Goal: Task Accomplishment & Management: Complete application form

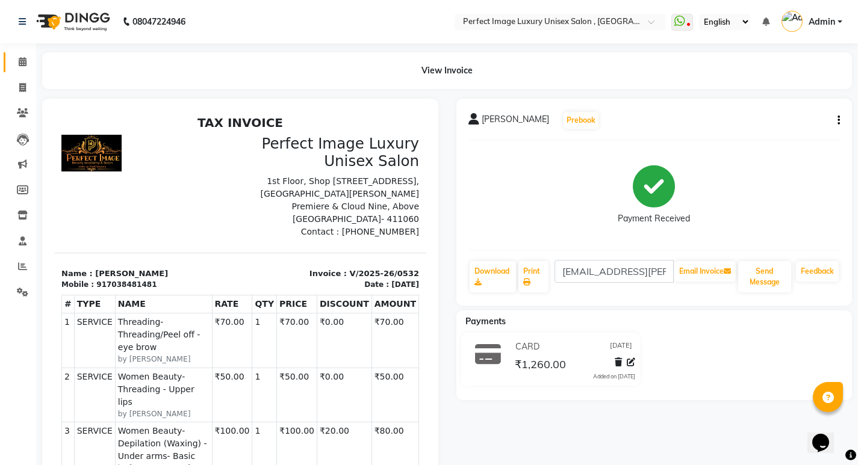
click at [25, 63] on span at bounding box center [22, 62] width 21 height 14
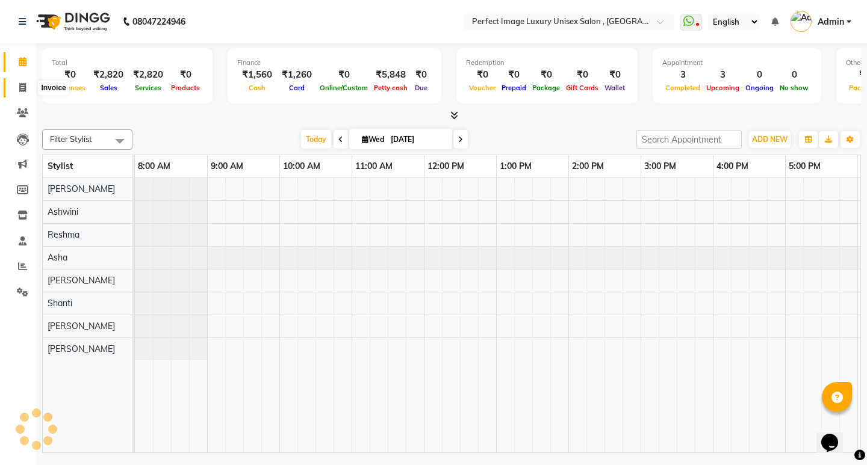
click at [23, 87] on icon at bounding box center [22, 87] width 7 height 9
select select "service"
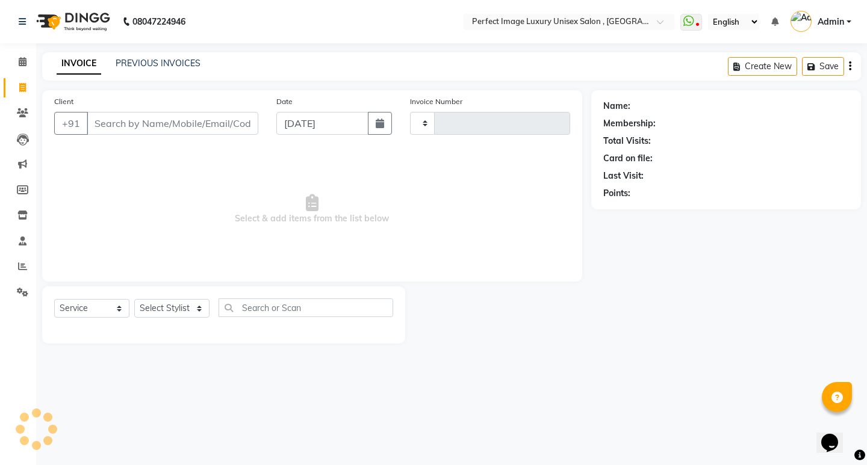
type input "0533"
select select "5078"
click at [158, 59] on link "PREVIOUS INVOICES" at bounding box center [158, 63] width 85 height 11
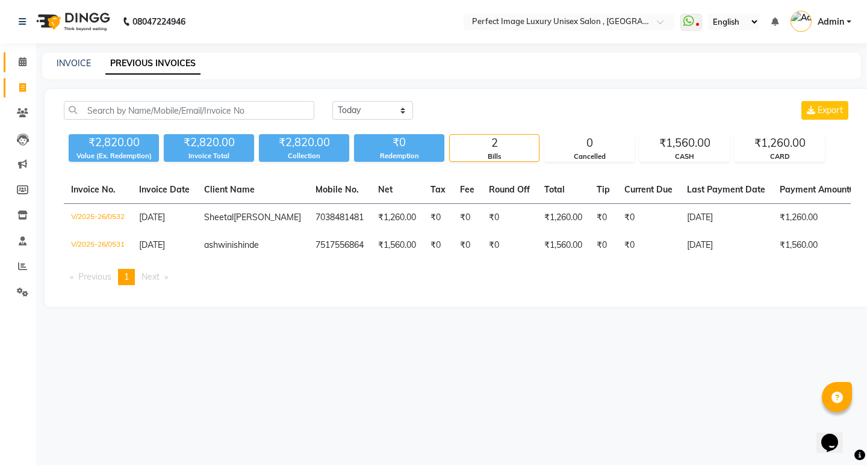
click at [20, 53] on link "Calendar" at bounding box center [18, 62] width 29 height 20
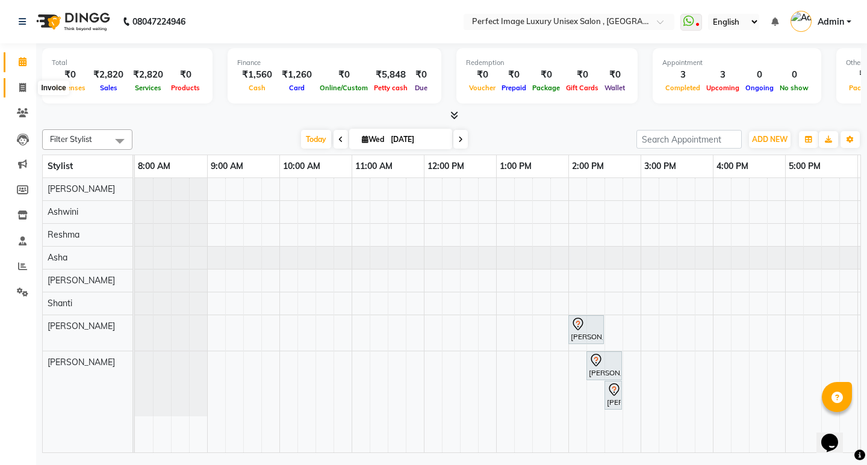
click at [22, 87] on icon at bounding box center [22, 87] width 7 height 9
select select "service"
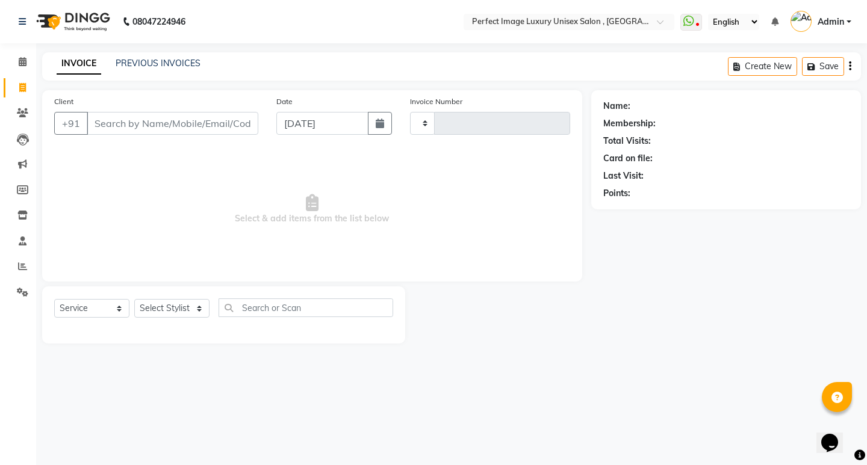
type input "0533"
select select "5078"
click at [111, 111] on div "Client +91" at bounding box center [156, 119] width 222 height 49
click at [113, 131] on input "Client" at bounding box center [173, 123] width 172 height 23
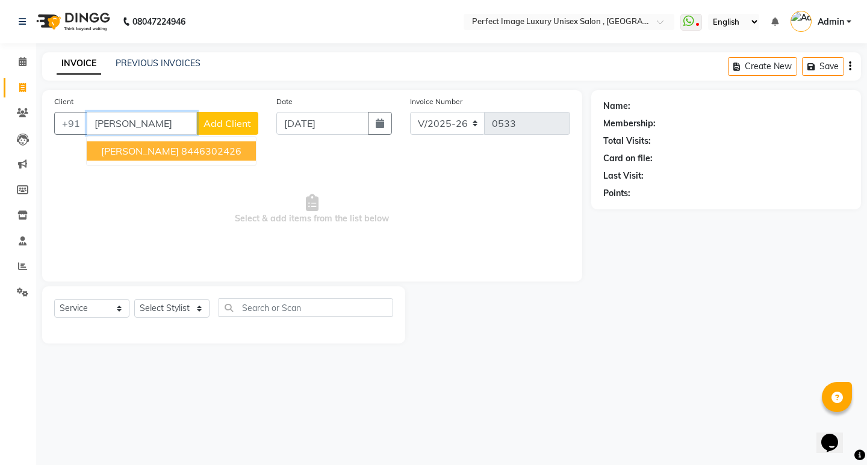
click at [123, 152] on span "[PERSON_NAME]" at bounding box center [140, 151] width 78 height 12
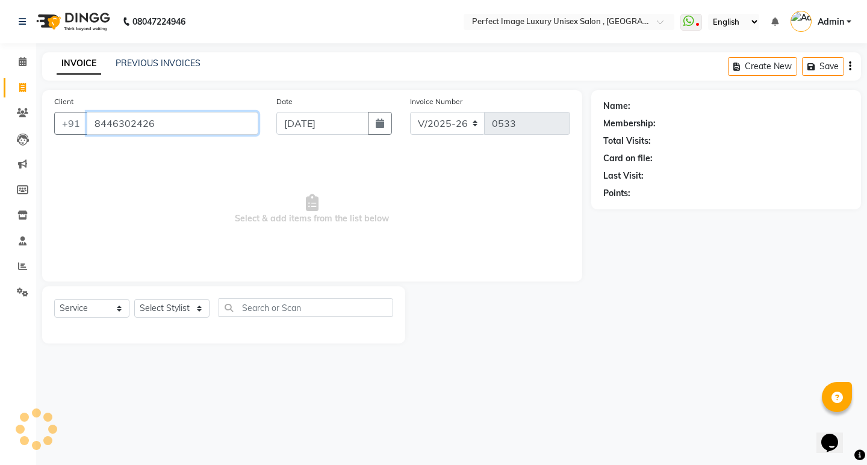
type input "8446302426"
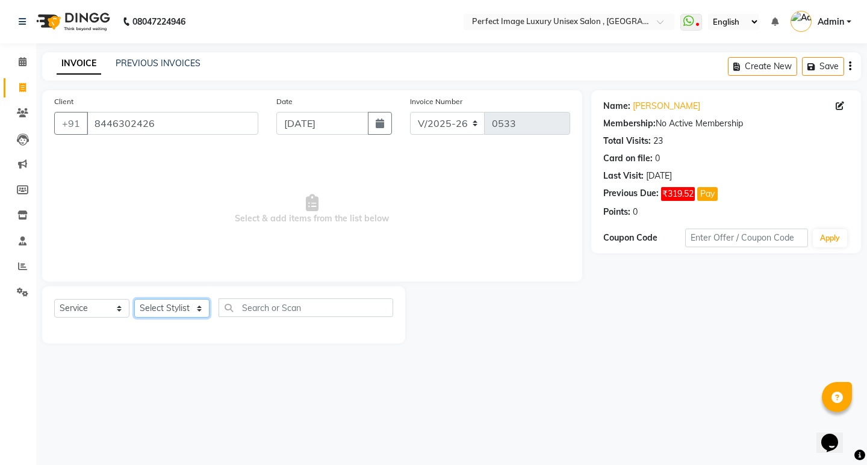
click at [192, 312] on select "Select Stylist [PERSON_NAME] Manager [PERSON_NAME] [PERSON_NAME] Reshma [PERSON…" at bounding box center [171, 308] width 75 height 19
select select "33183"
click at [134, 299] on select "Select Stylist [PERSON_NAME] Manager [PERSON_NAME] [PERSON_NAME] Reshma [PERSON…" at bounding box center [171, 308] width 75 height 19
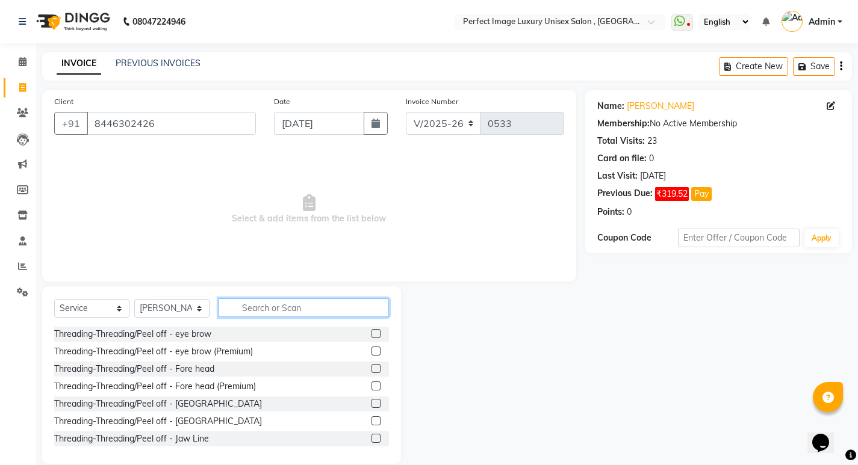
click at [244, 309] on input "text" at bounding box center [303, 308] width 170 height 19
type input "m"
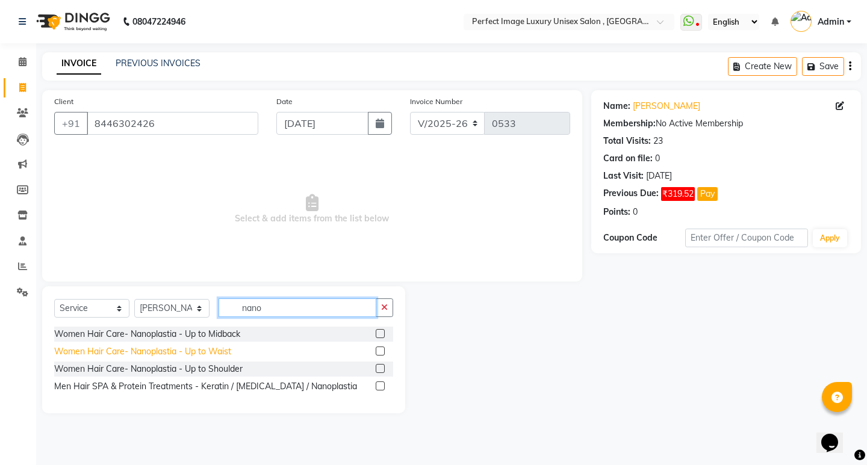
type input "nano"
click at [215, 354] on div "Women Hair Care- Nanoplastia - Up to Waist" at bounding box center [142, 351] width 177 height 13
checkbox input "false"
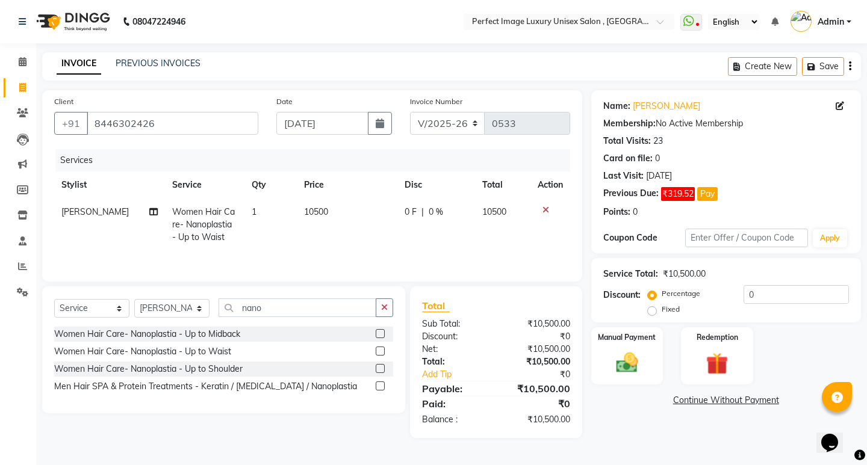
click at [544, 212] on icon at bounding box center [545, 210] width 7 height 8
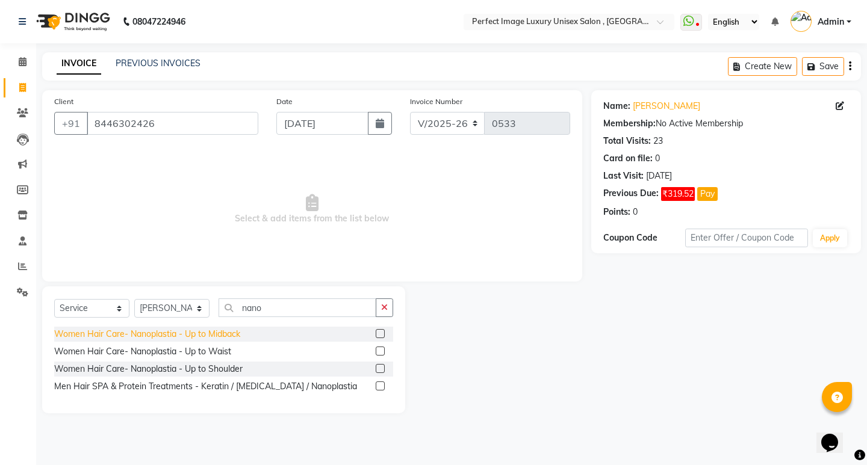
click at [238, 336] on div "Women Hair Care- Nanoplastia - Up to Midback" at bounding box center [147, 334] width 186 height 13
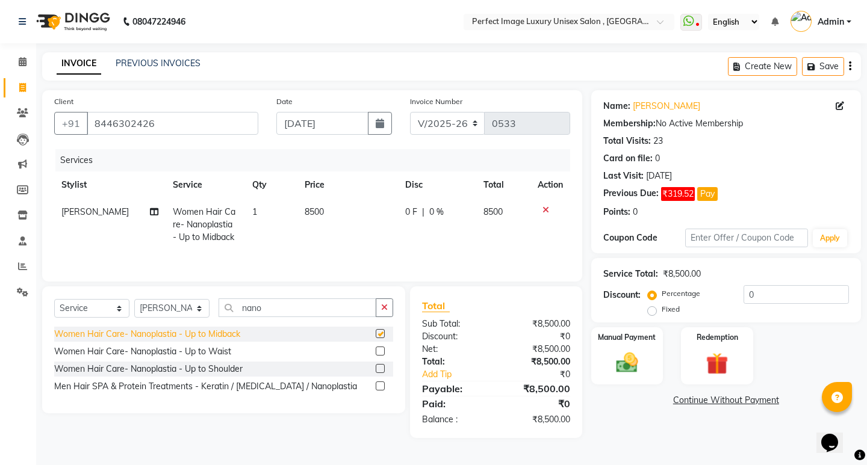
checkbox input "false"
click at [306, 208] on span "8500" at bounding box center [314, 211] width 19 height 11
select select "33183"
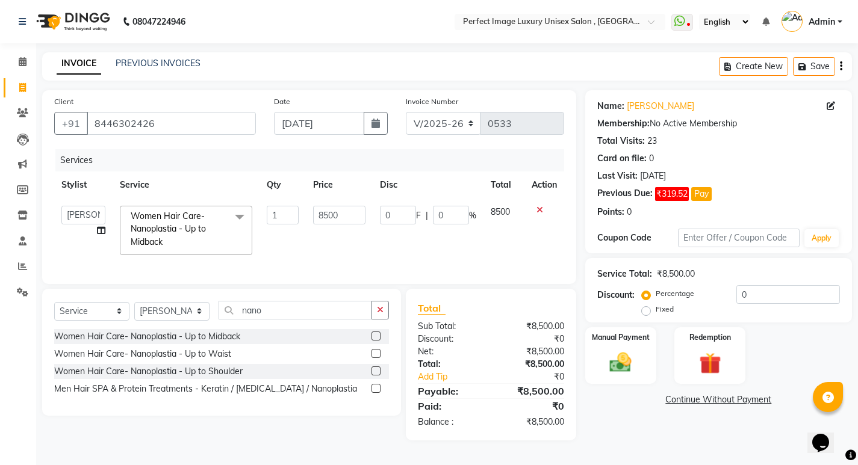
click at [309, 211] on td "8500" at bounding box center [339, 231] width 67 height 64
click at [325, 222] on input "8500" at bounding box center [339, 215] width 52 height 19
type input "7500"
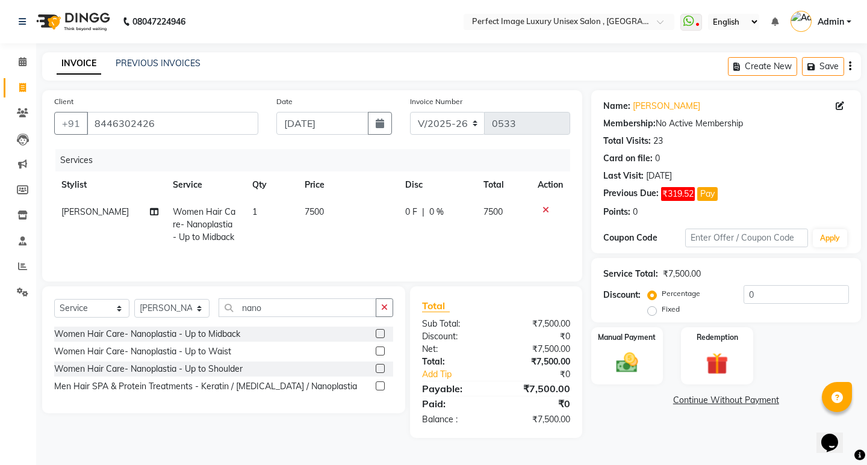
click at [435, 216] on span "0 %" at bounding box center [436, 212] width 14 height 13
select select "33183"
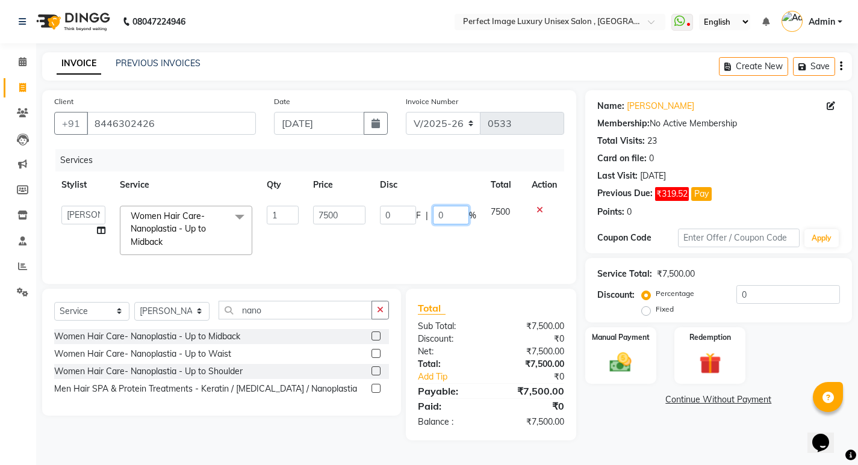
click at [435, 216] on input "0" at bounding box center [451, 215] width 36 height 19
type input "20"
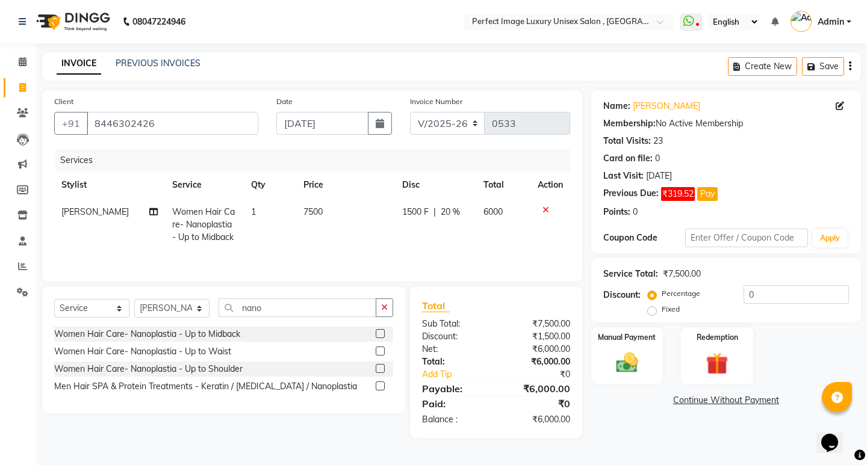
click at [442, 260] on div "Services Stylist Service Qty Price Disc Total Action [PERSON_NAME] Women Hair C…" at bounding box center [312, 209] width 516 height 120
click at [389, 308] on button "button" at bounding box center [384, 308] width 17 height 19
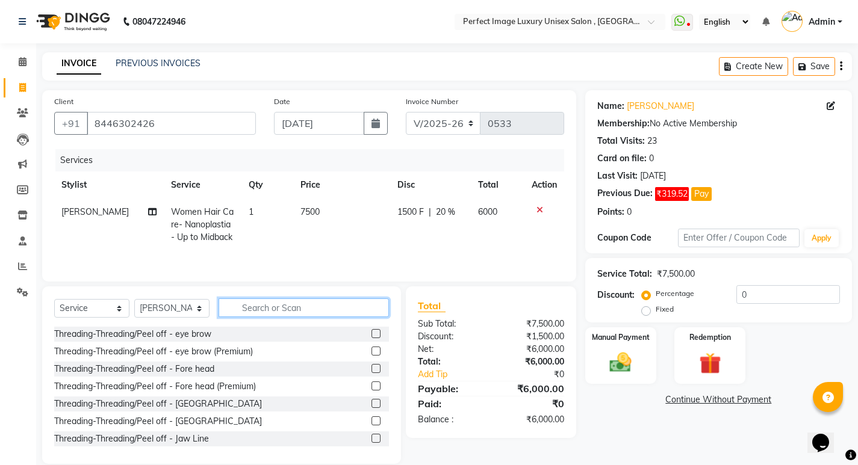
click at [323, 314] on input "text" at bounding box center [303, 308] width 170 height 19
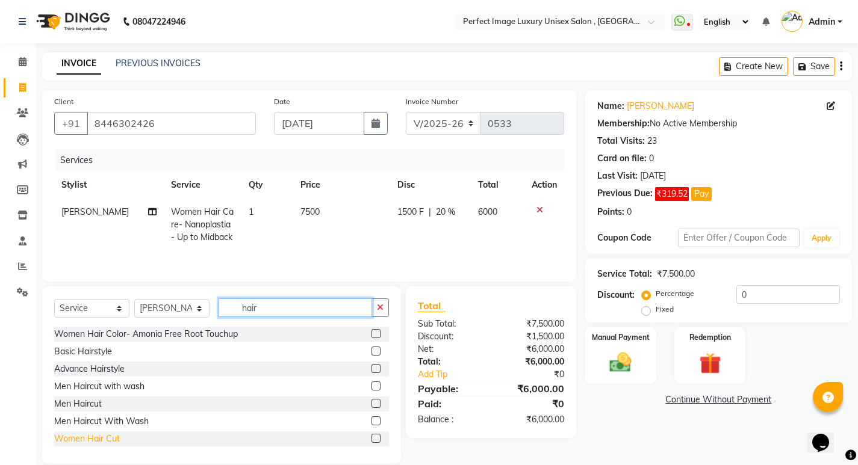
type input "hair"
click at [97, 437] on div "Women Hair Cut" at bounding box center [87, 439] width 66 height 13
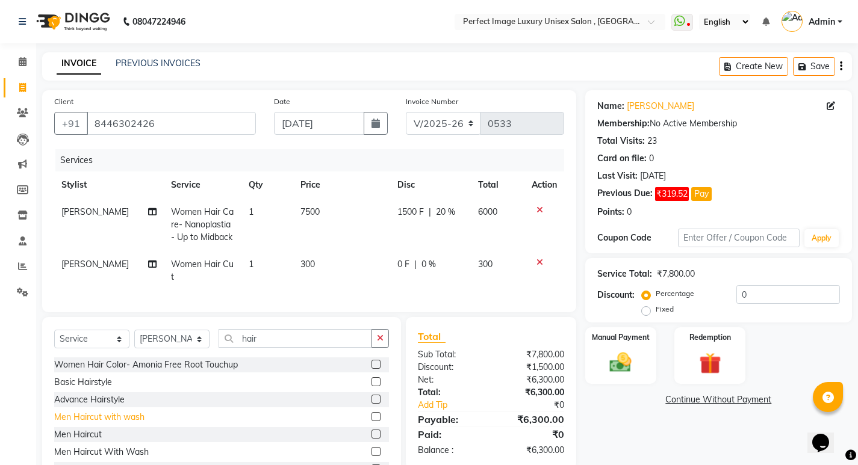
checkbox input "false"
click at [80, 214] on span "[PERSON_NAME]" at bounding box center [94, 211] width 67 height 11
select select "33183"
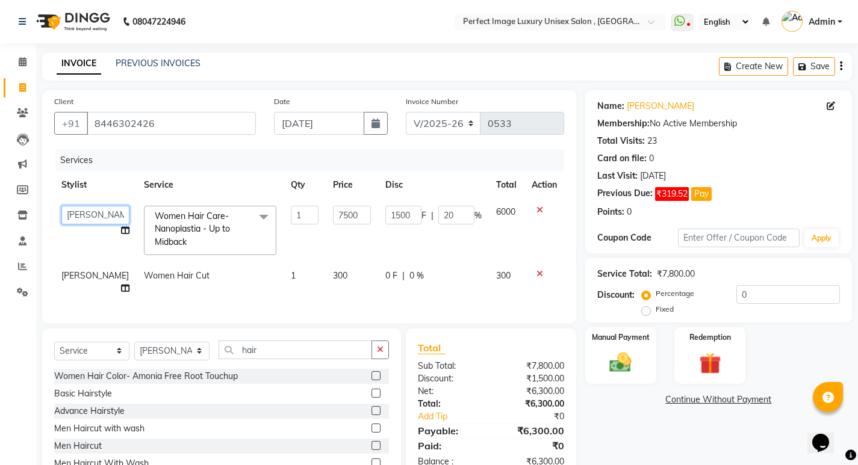
click at [80, 214] on select "[PERSON_NAME] Manager [PERSON_NAME] [PERSON_NAME] Reshma [PERSON_NAME] [PERSON_…" at bounding box center [95, 215] width 68 height 19
select select "32014"
click at [121, 230] on icon at bounding box center [125, 230] width 8 height 8
select select "32014"
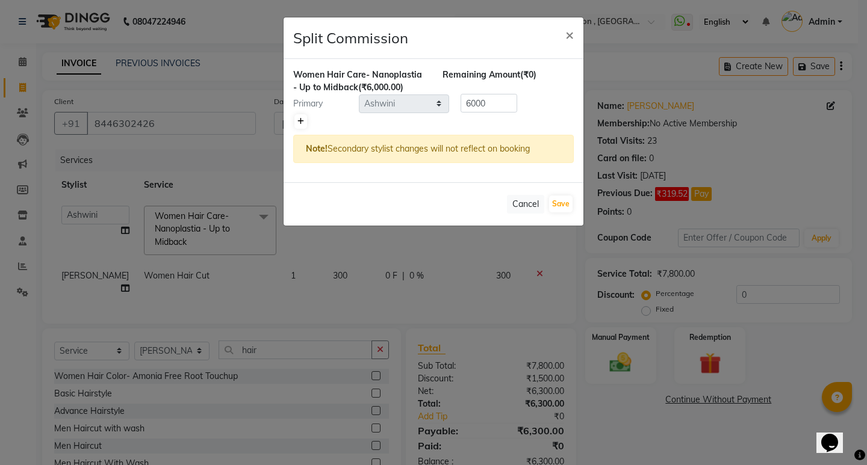
click at [299, 123] on icon at bounding box center [300, 121] width 7 height 7
type input "3000"
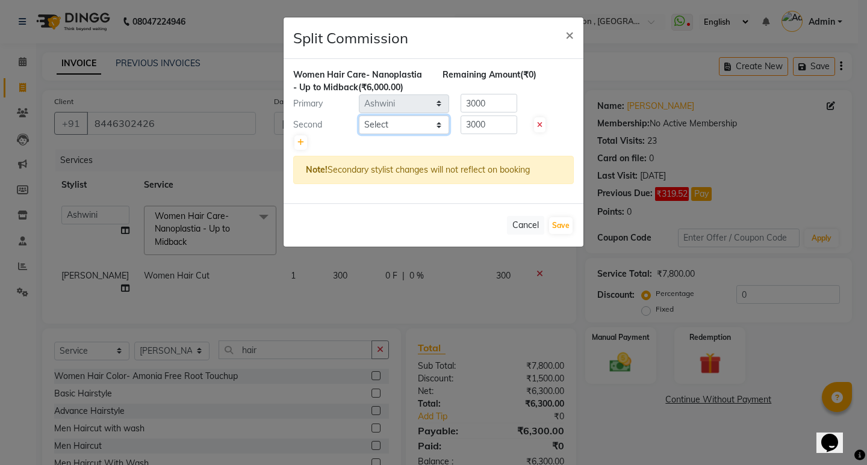
click at [383, 125] on select "Select [PERSON_NAME] Manager [PERSON_NAME] [PERSON_NAME] Reshma [PERSON_NAME] S…" at bounding box center [404, 125] width 90 height 19
select select "33183"
click at [359, 116] on select "Select [PERSON_NAME] Manager [PERSON_NAME] [PERSON_NAME] Reshma [PERSON_NAME] S…" at bounding box center [404, 125] width 90 height 19
click at [563, 223] on button "Save" at bounding box center [560, 225] width 23 height 17
select select "Select"
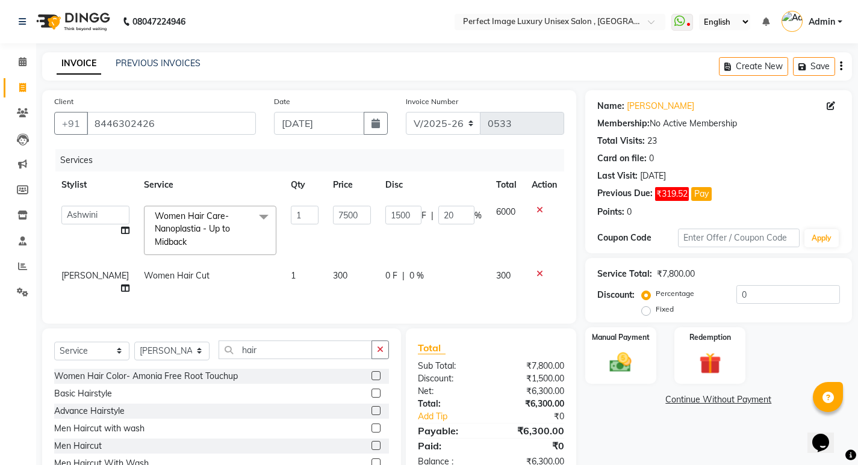
click at [305, 272] on td "1" at bounding box center [304, 282] width 42 height 40
select select "33183"
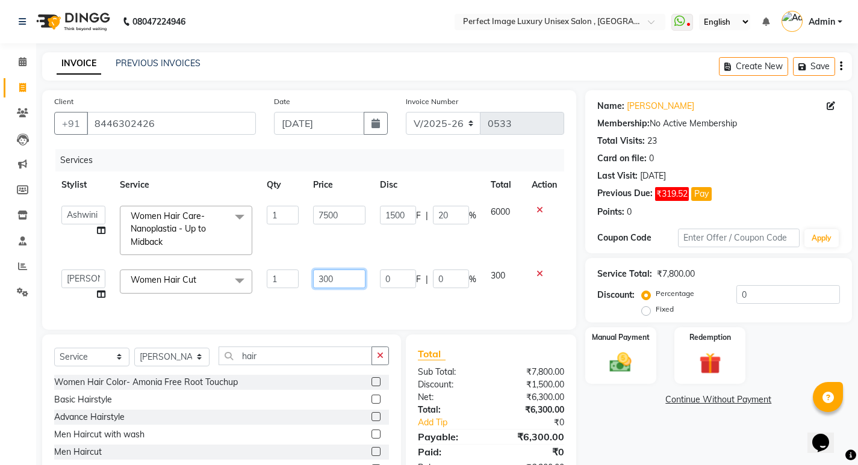
click at [324, 276] on input "300" at bounding box center [339, 279] width 52 height 19
type input "500"
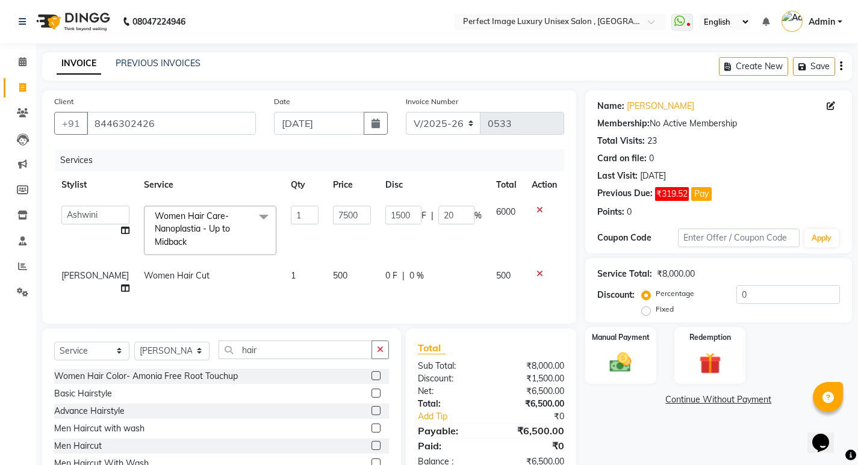
click at [326, 266] on td "500" at bounding box center [352, 282] width 52 height 40
select select "33183"
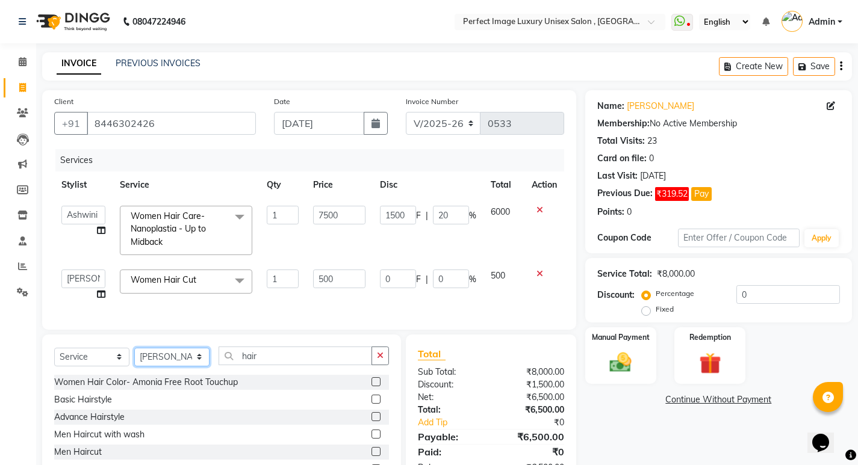
click at [155, 367] on select "Select Stylist [PERSON_NAME] Manager [PERSON_NAME] [PERSON_NAME] Reshma [PERSON…" at bounding box center [171, 357] width 75 height 19
click at [153, 367] on select "Select Stylist [PERSON_NAME] Manager [PERSON_NAME] [PERSON_NAME] Reshma [PERSON…" at bounding box center [171, 357] width 75 height 19
click at [72, 364] on select "Select Service Product Membership Package Voucher Prepaid Gift Card" at bounding box center [91, 357] width 75 height 19
select select "product"
click at [54, 356] on select "Select Service Product Membership Package Voucher Prepaid Gift Card" at bounding box center [91, 357] width 75 height 19
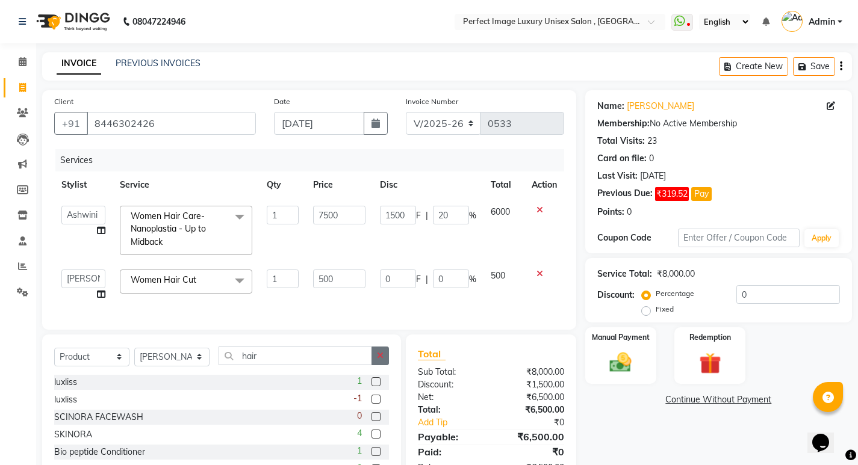
click at [374, 365] on button "button" at bounding box center [379, 356] width 17 height 19
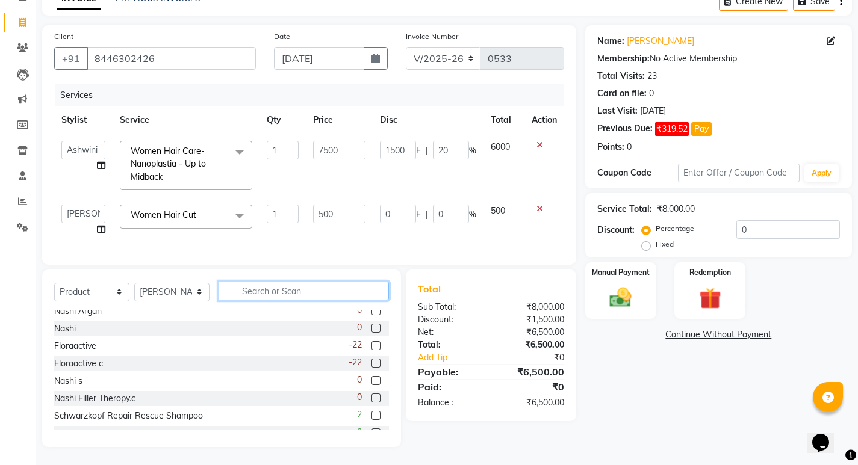
scroll to position [181, 0]
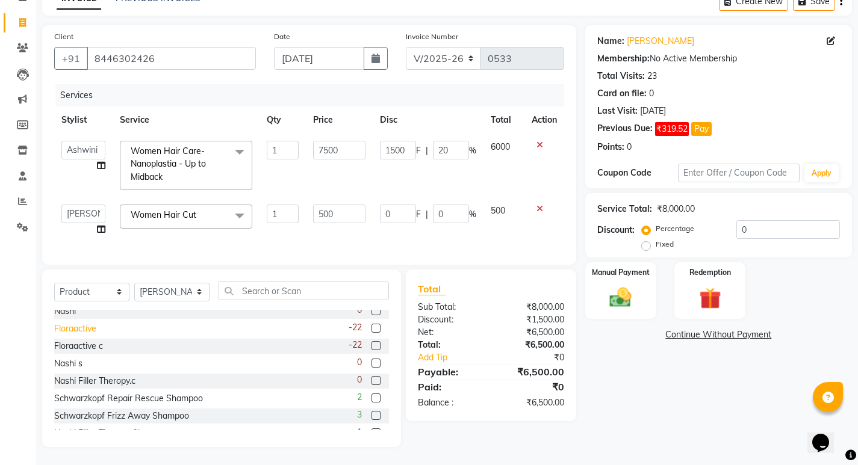
click at [60, 333] on div "Floraactive" at bounding box center [75, 329] width 42 height 13
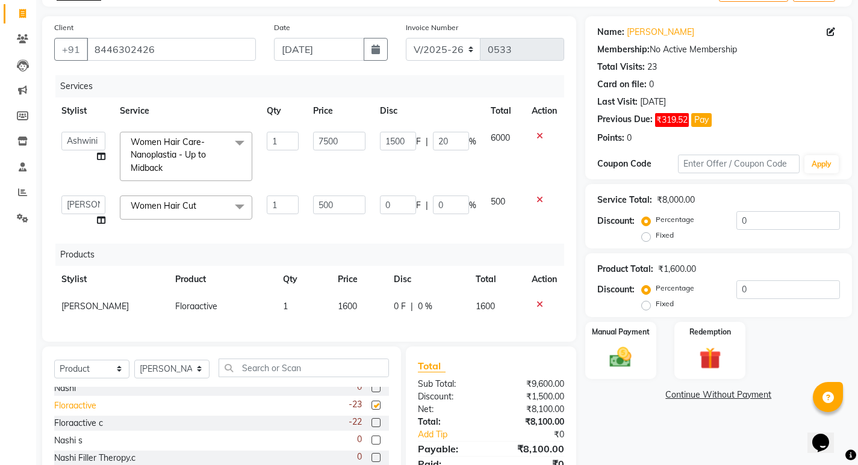
checkbox input "false"
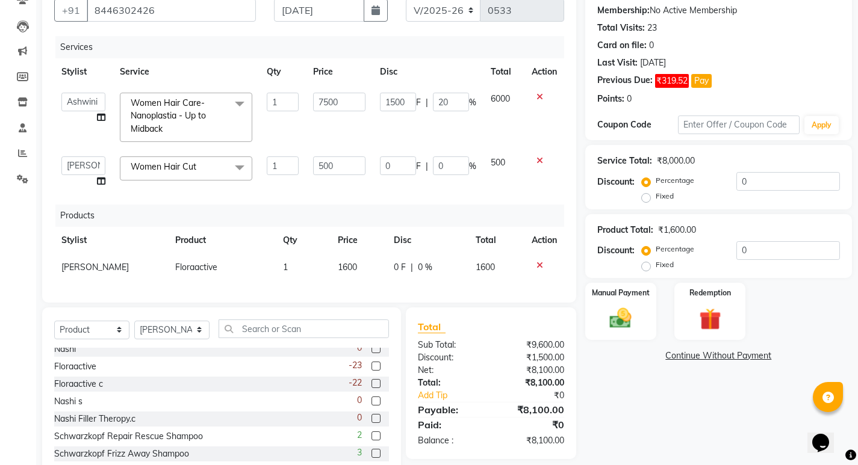
scroll to position [134, 0]
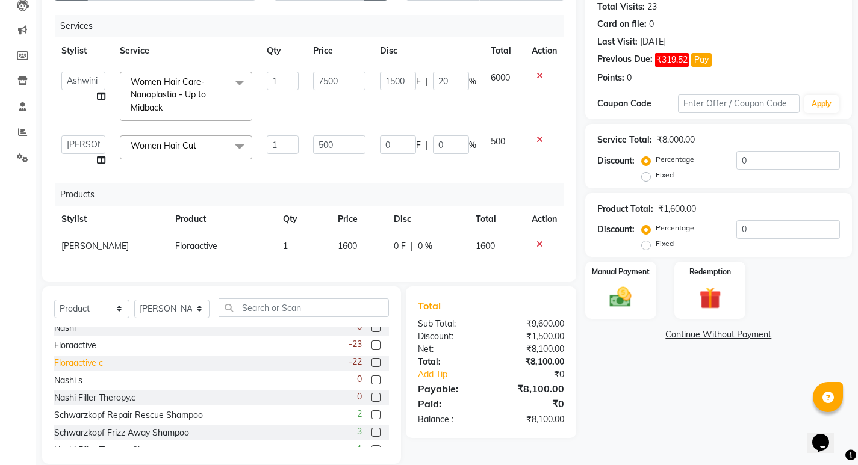
click at [99, 370] on div "Floraactive c" at bounding box center [78, 363] width 49 height 13
checkbox input "false"
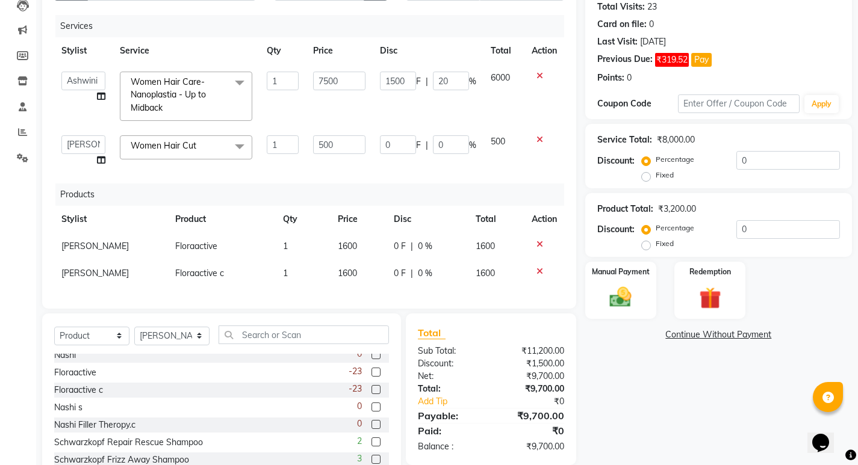
click at [365, 255] on td "1600" at bounding box center [358, 246] width 56 height 27
select select "33183"
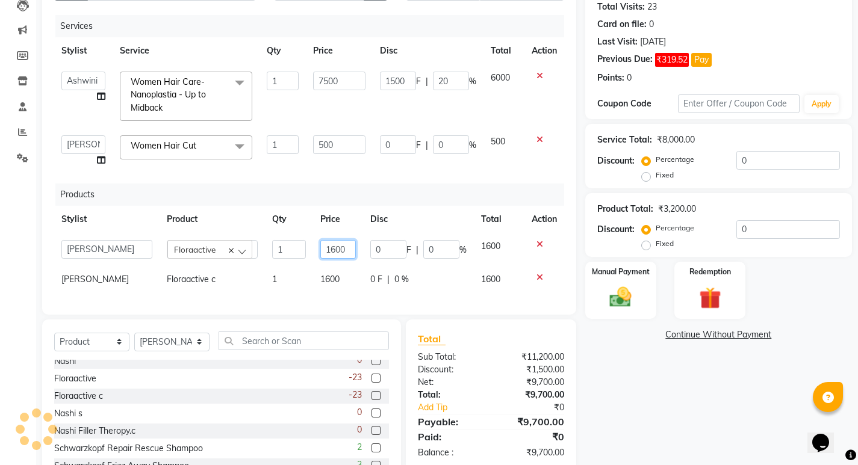
click at [333, 249] on input "1600" at bounding box center [338, 249] width 36 height 19
type input "1700"
click at [332, 271] on td "1600" at bounding box center [338, 279] width 50 height 27
select select "33183"
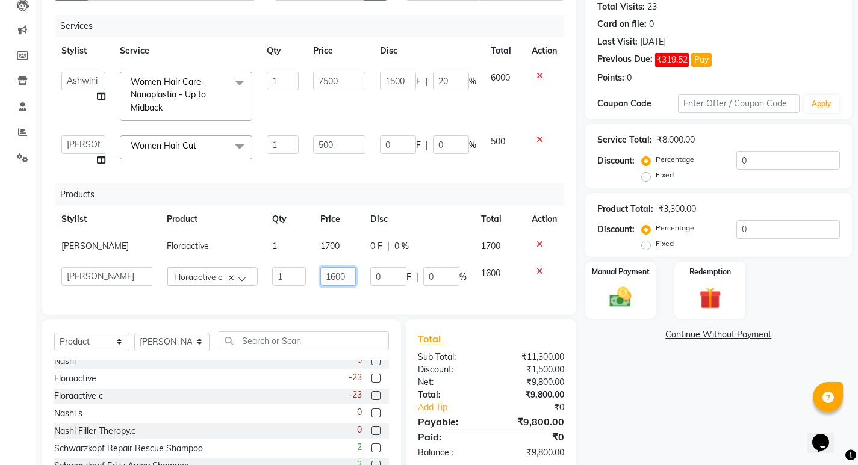
click at [332, 275] on input "1600" at bounding box center [338, 276] width 36 height 19
type input "1700"
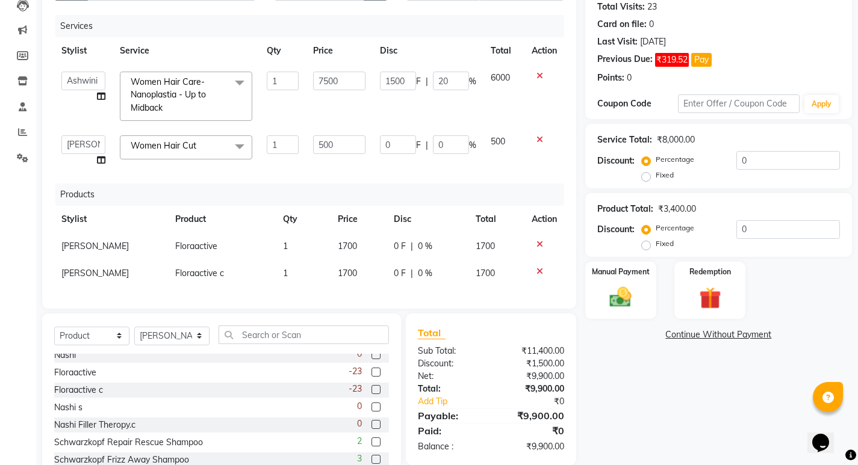
click at [369, 253] on tr "[PERSON_NAME] Floraactive 1 1700 0 F | 0 % 1700" at bounding box center [309, 246] width 510 height 27
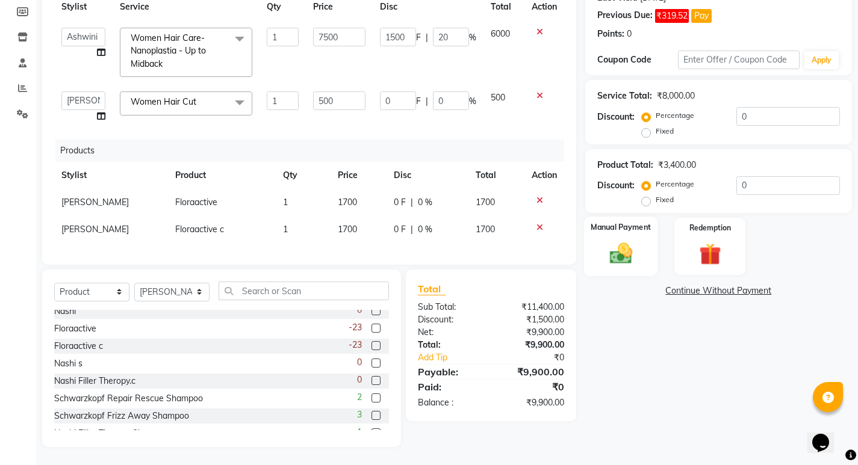
click at [635, 251] on img at bounding box center [620, 254] width 37 height 26
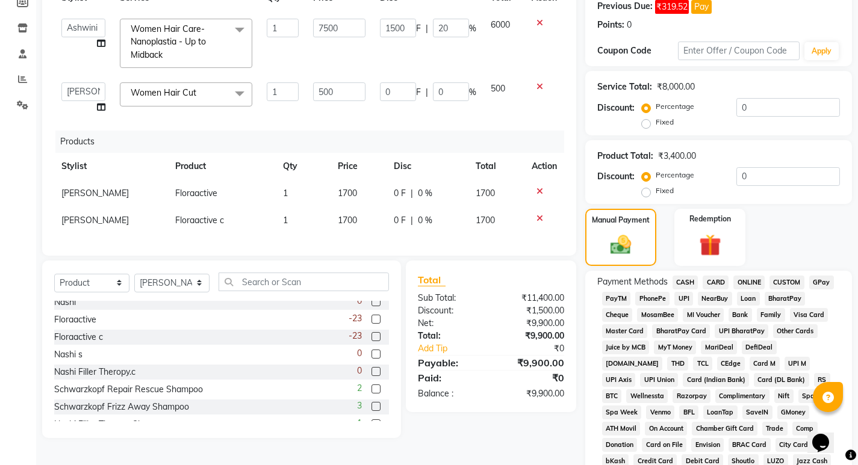
click at [625, 300] on span "PayTM" at bounding box center [616, 299] width 29 height 14
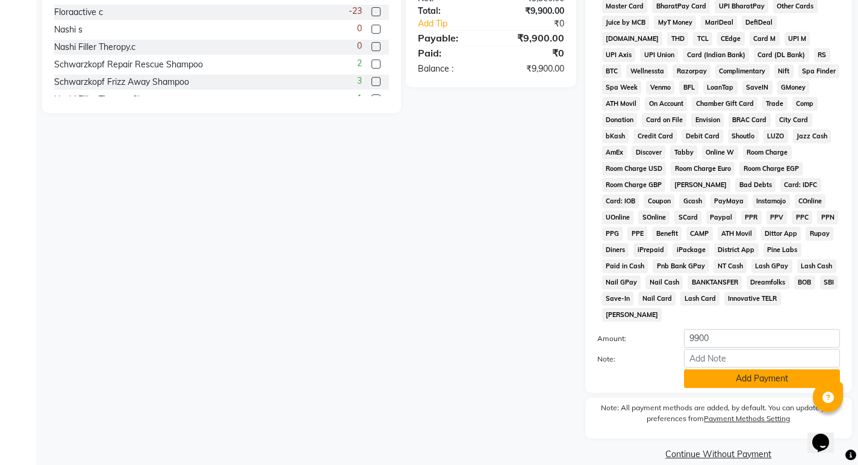
click at [699, 370] on button "Add Payment" at bounding box center [762, 379] width 156 height 19
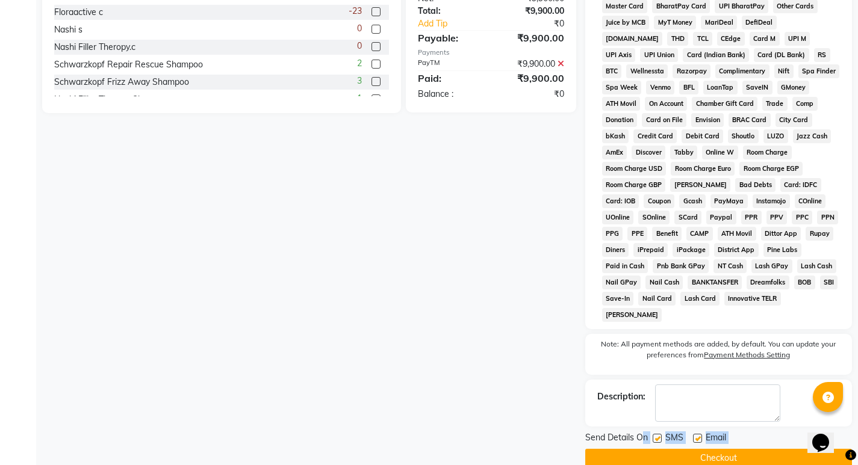
click at [645, 432] on div "Send Details On SMS Email Checkout" at bounding box center [718, 450] width 267 height 36
click at [643, 449] on button "Checkout" at bounding box center [718, 458] width 267 height 19
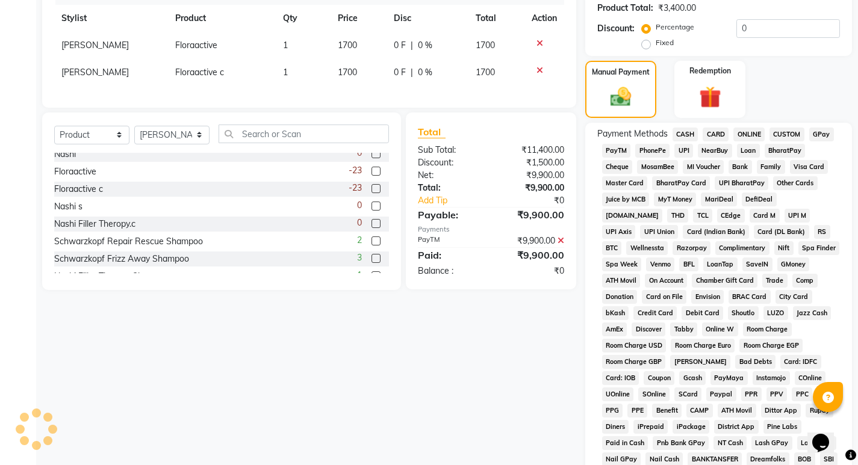
scroll to position [211, 0]
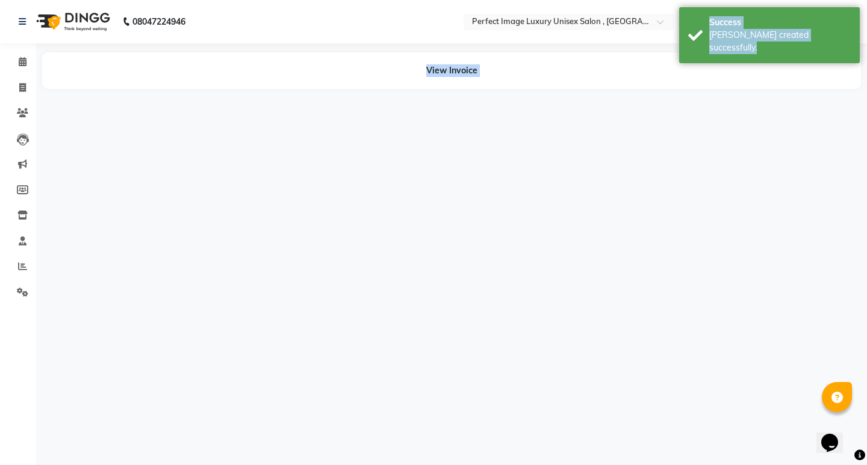
select select "32014"
select select "33183"
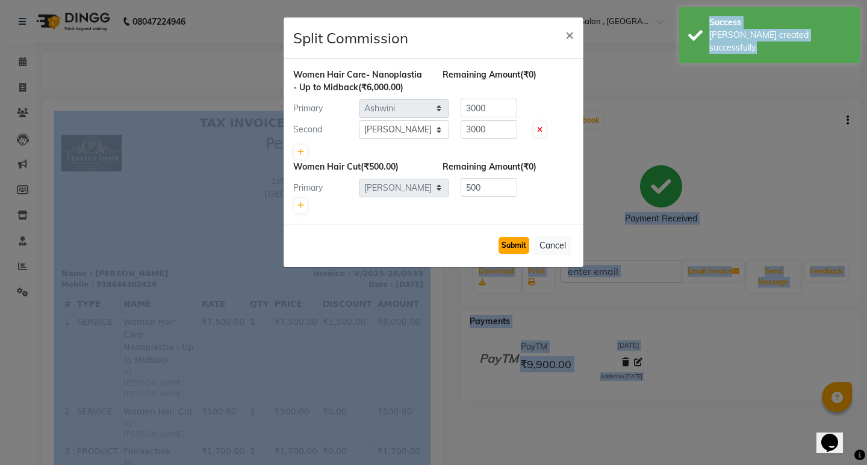
click at [509, 244] on button "Submit" at bounding box center [513, 245] width 31 height 17
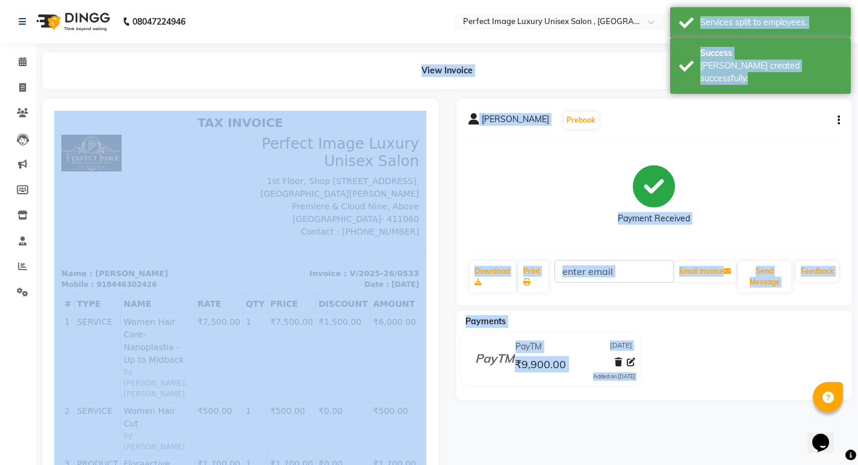
click at [250, 73] on div "View Invoice" at bounding box center [446, 70] width 809 height 37
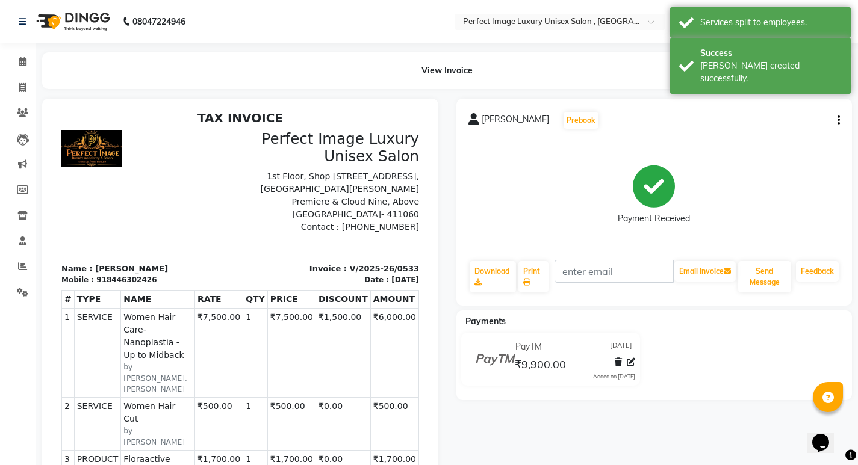
scroll to position [10, 0]
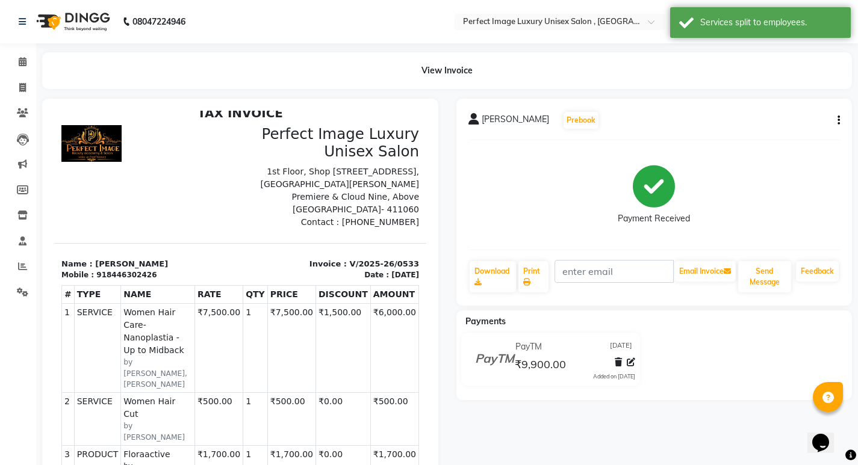
click at [840, 119] on div "[PERSON_NAME] Prebook Payment Received Download Print Email Invoice Send Messag…" at bounding box center [654, 202] width 396 height 207
click at [837, 119] on button "button" at bounding box center [835, 120] width 7 height 13
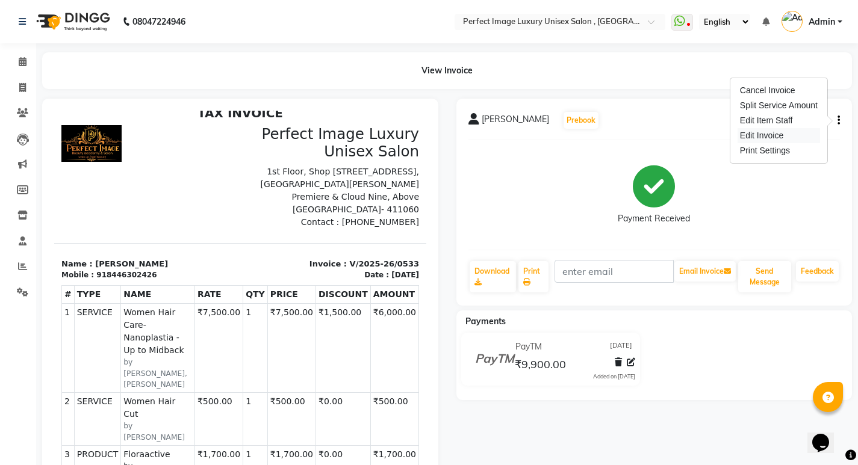
click at [766, 140] on div "Edit Invoice" at bounding box center [778, 135] width 82 height 15
select select "service"
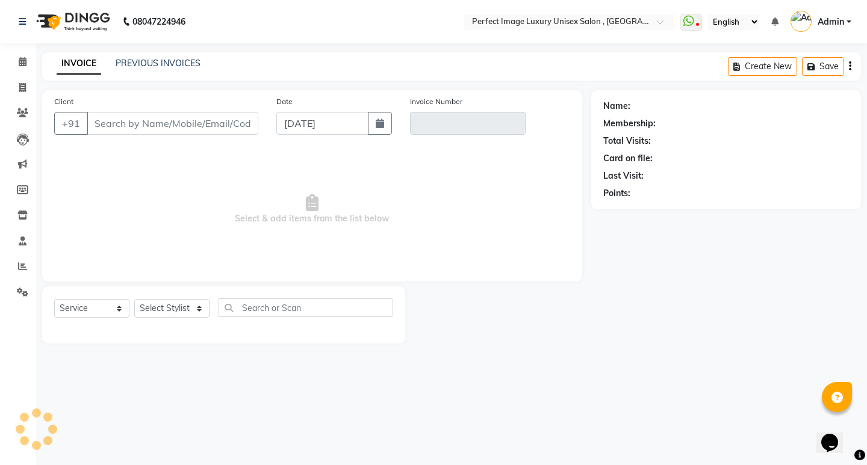
type input "8446302426"
type input "V/2025-26/0533"
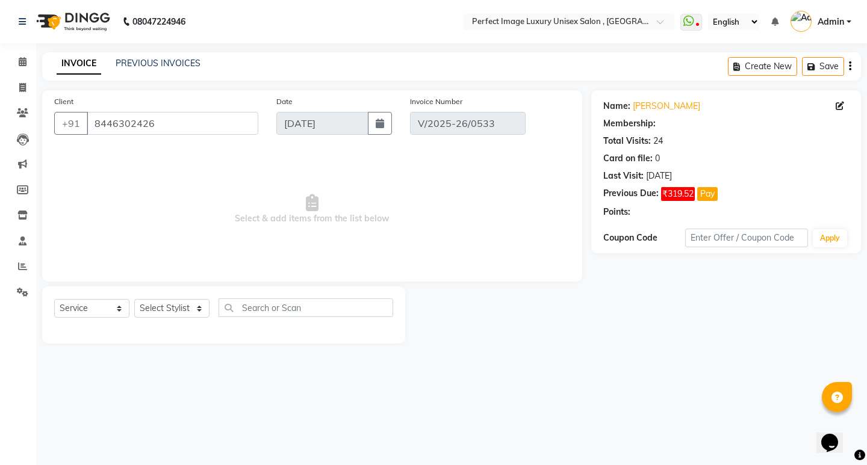
select select "select"
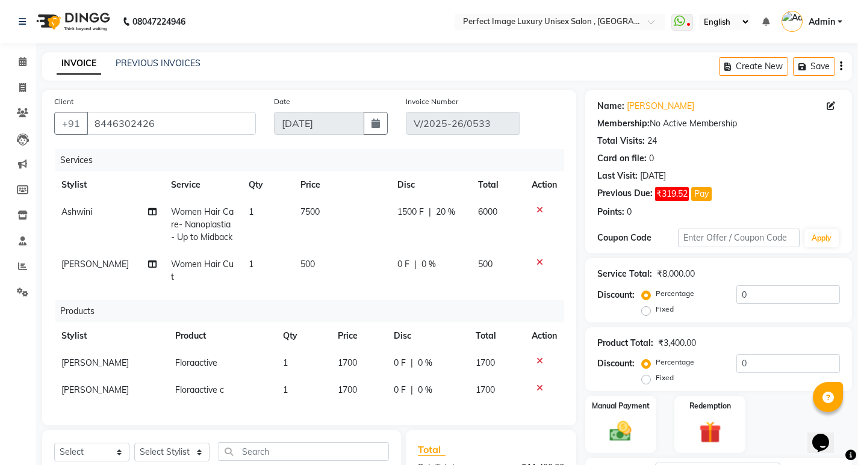
click at [66, 386] on span "[PERSON_NAME]" at bounding box center [94, 390] width 67 height 11
select select "33183"
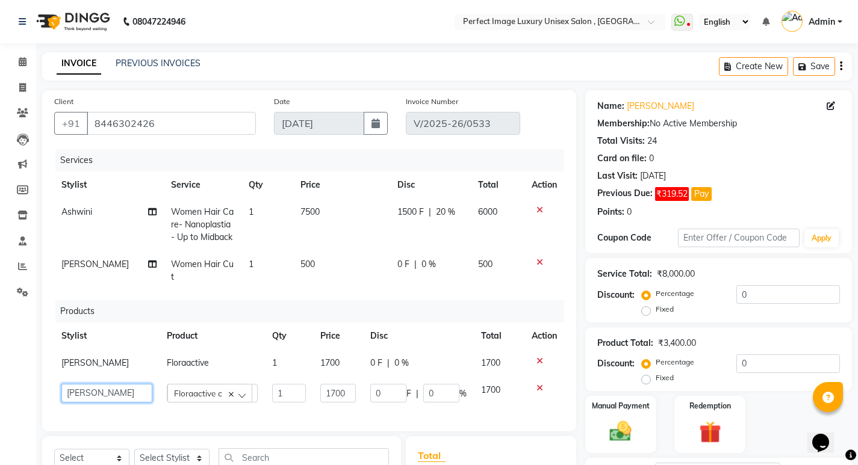
click at [75, 389] on select "[PERSON_NAME] Manager [PERSON_NAME] [PERSON_NAME] Reshma [PERSON_NAME] [PERSON_…" at bounding box center [106, 393] width 91 height 19
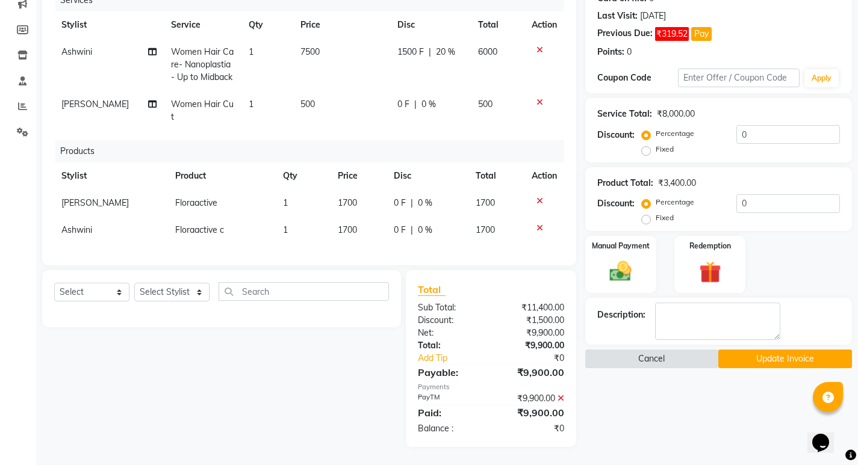
scroll to position [169, 0]
click at [735, 357] on button "Update Invoice" at bounding box center [785, 359] width 134 height 19
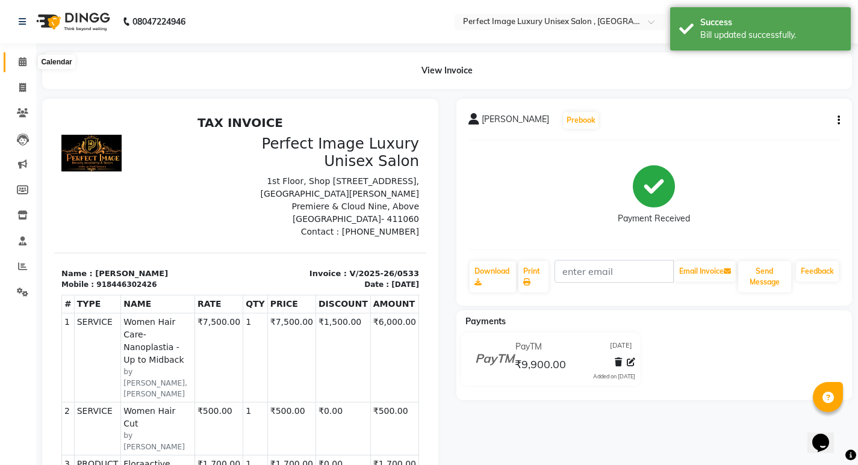
click at [19, 66] on icon at bounding box center [23, 61] width 8 height 9
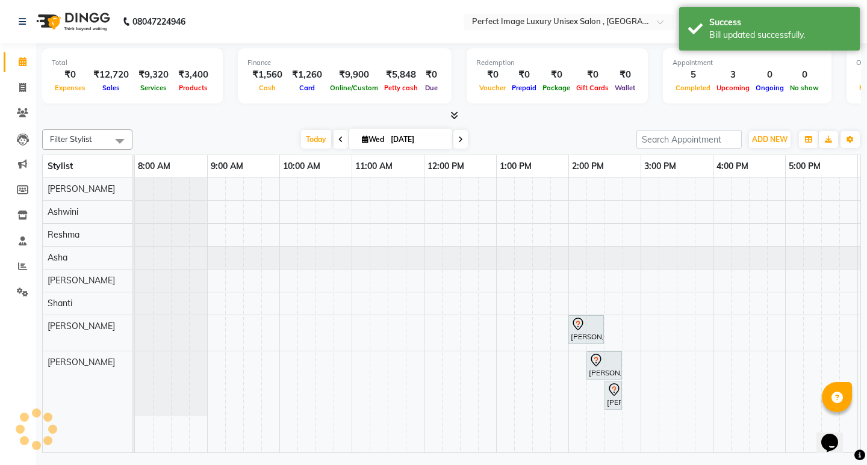
click at [454, 117] on icon at bounding box center [454, 115] width 8 height 9
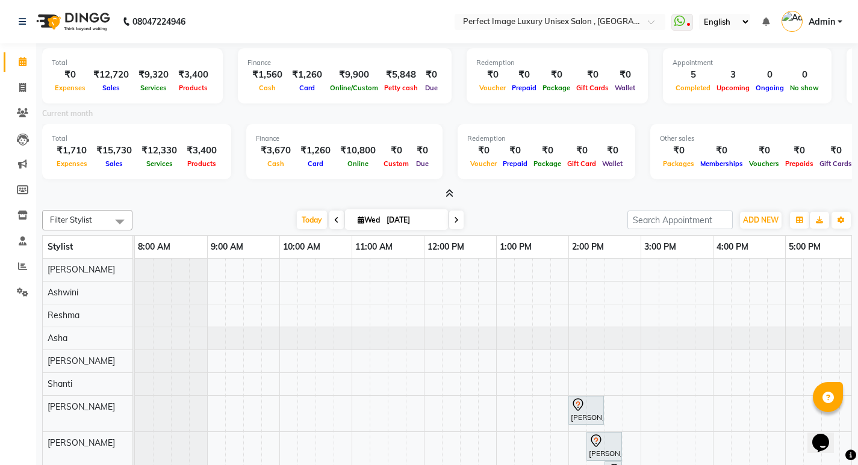
click at [442, 190] on span at bounding box center [447, 194] width 13 height 13
